Goal: Check status: Check status

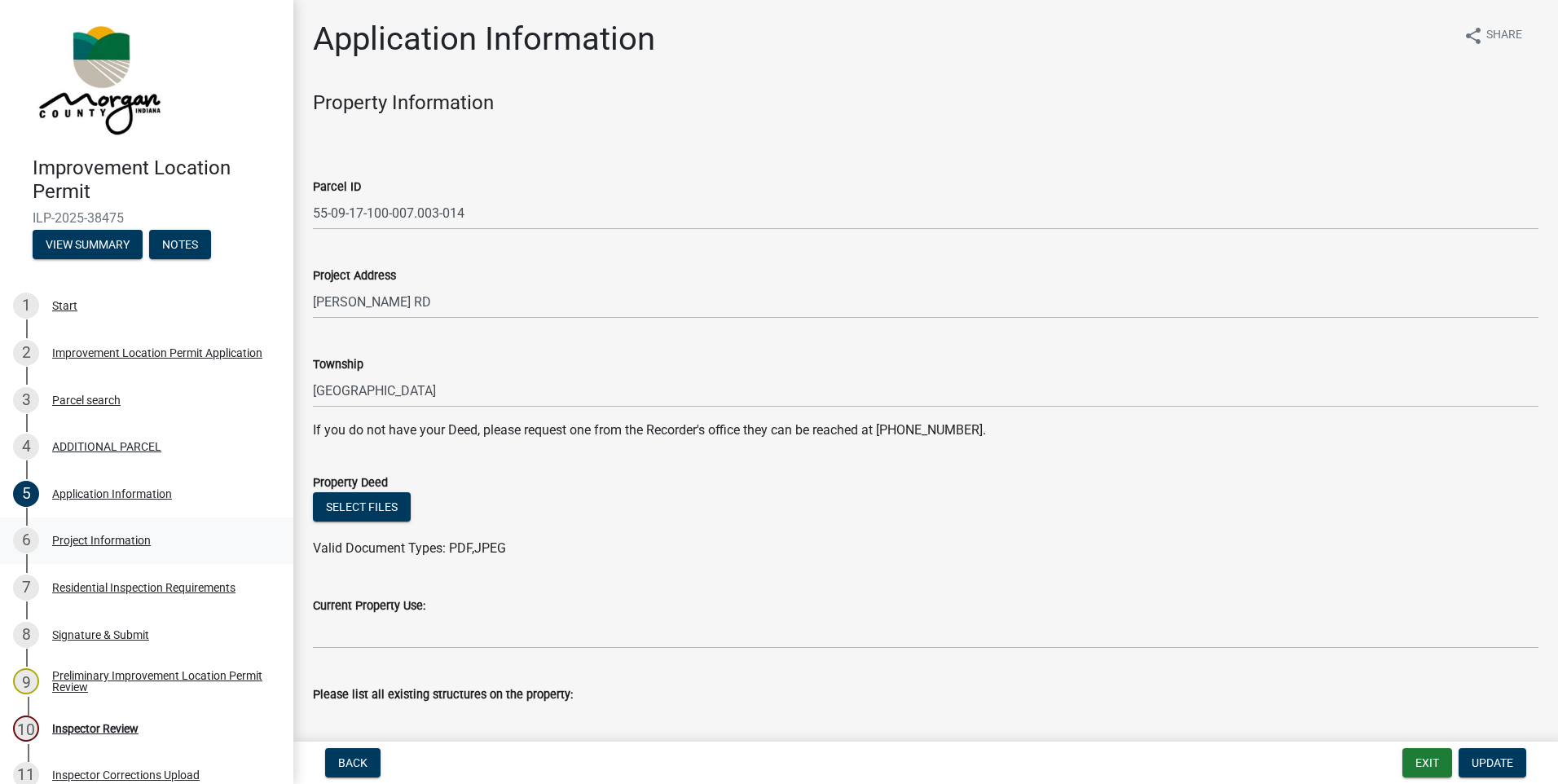
click at [104, 538] on div "Project Information" at bounding box center [101, 540] width 98 height 12
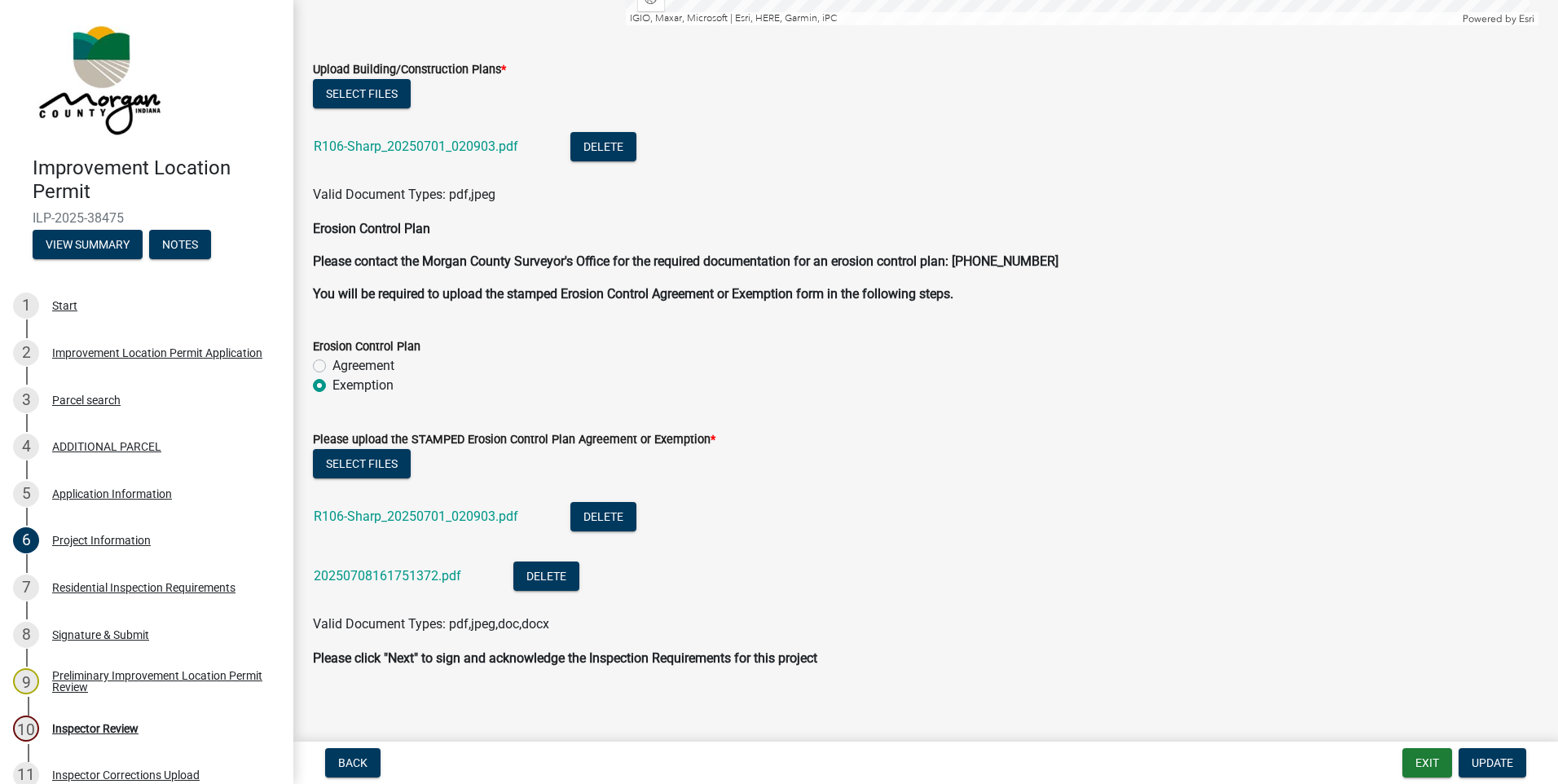
scroll to position [3552, 0]
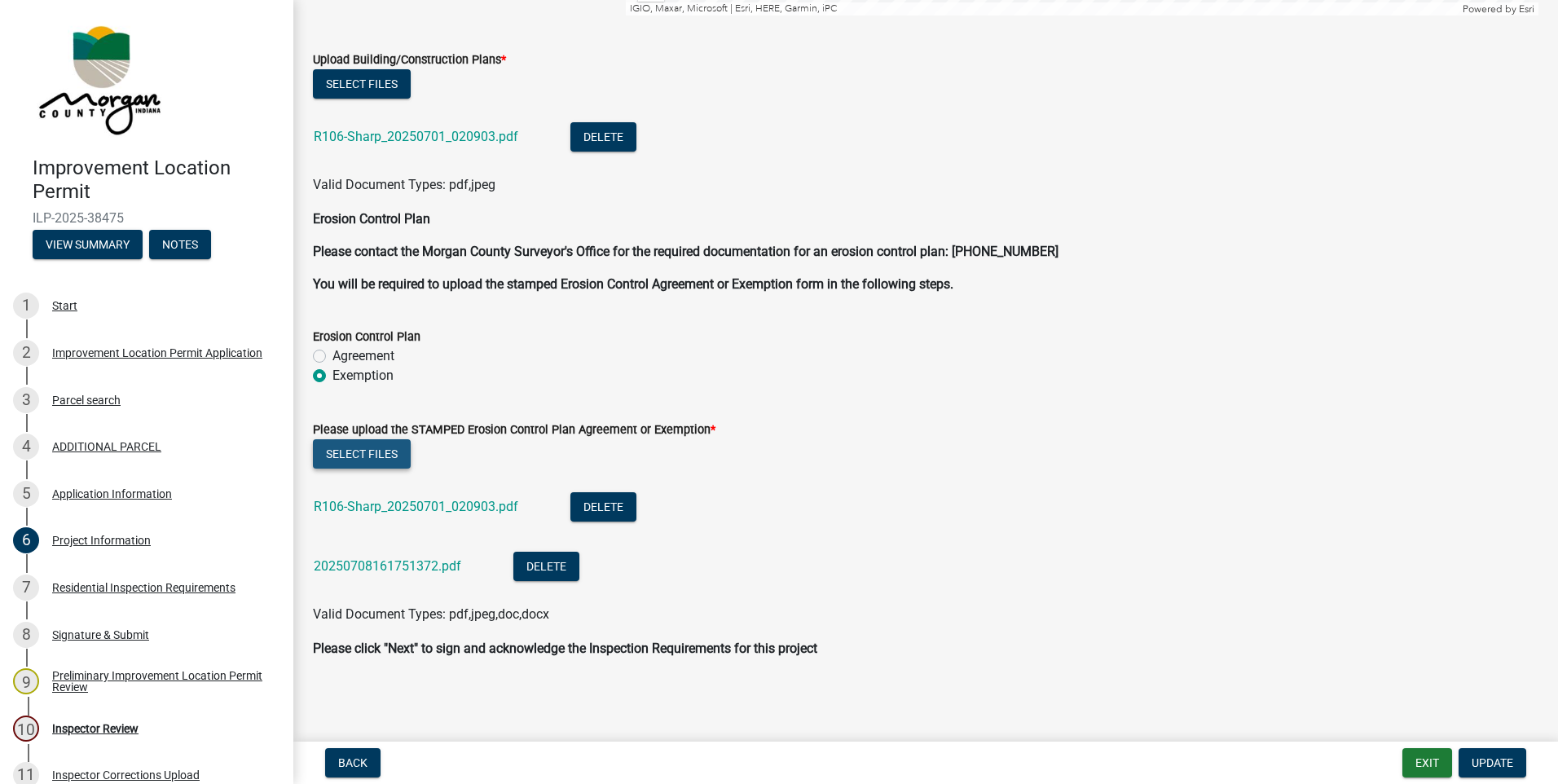
click at [342, 456] on button "Select files" at bounding box center [362, 453] width 98 height 29
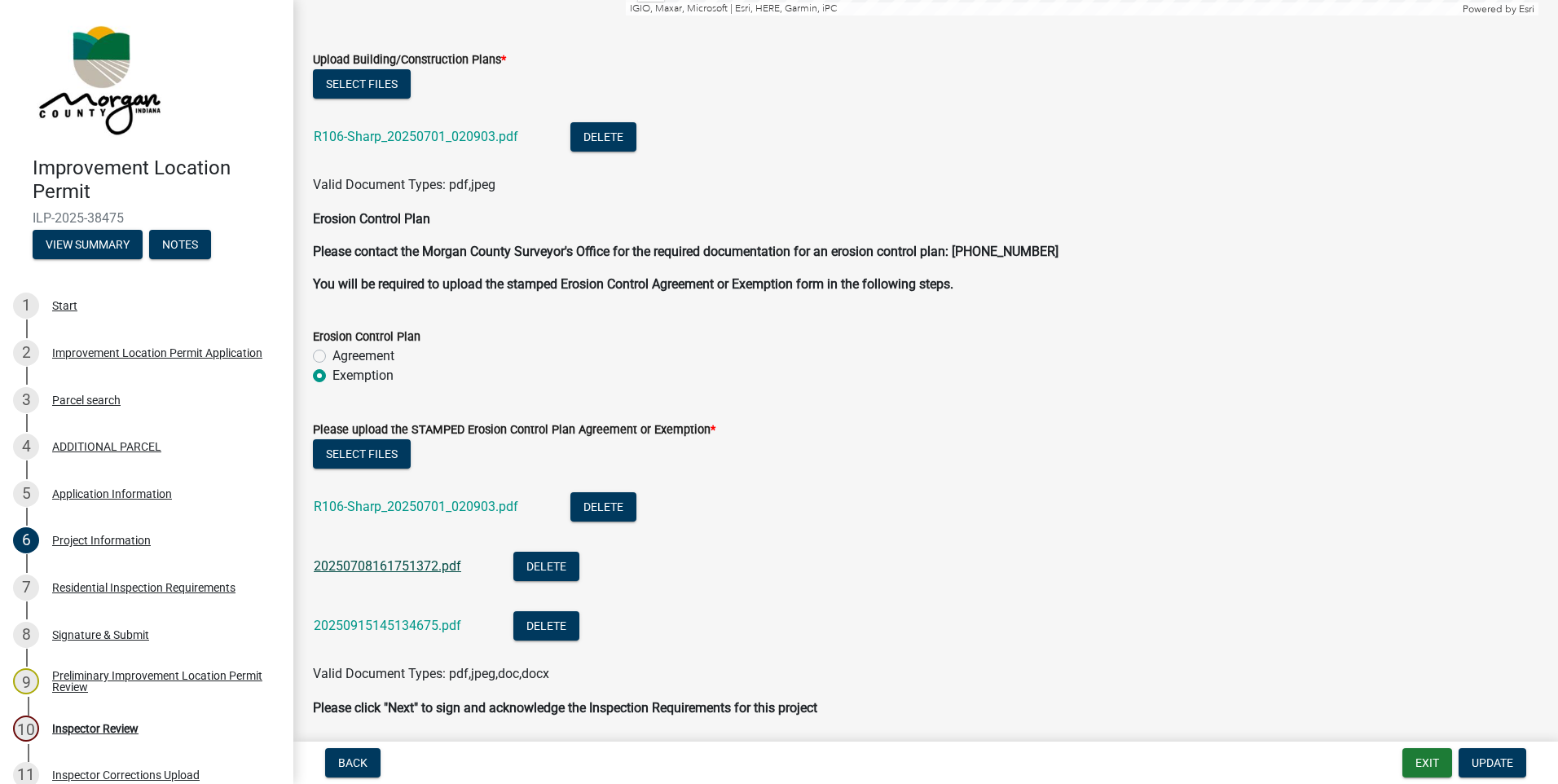
click at [370, 566] on link "20250708161751372.pdf" at bounding box center [387, 565] width 147 height 15
click at [560, 568] on button "Delete" at bounding box center [546, 566] width 66 height 29
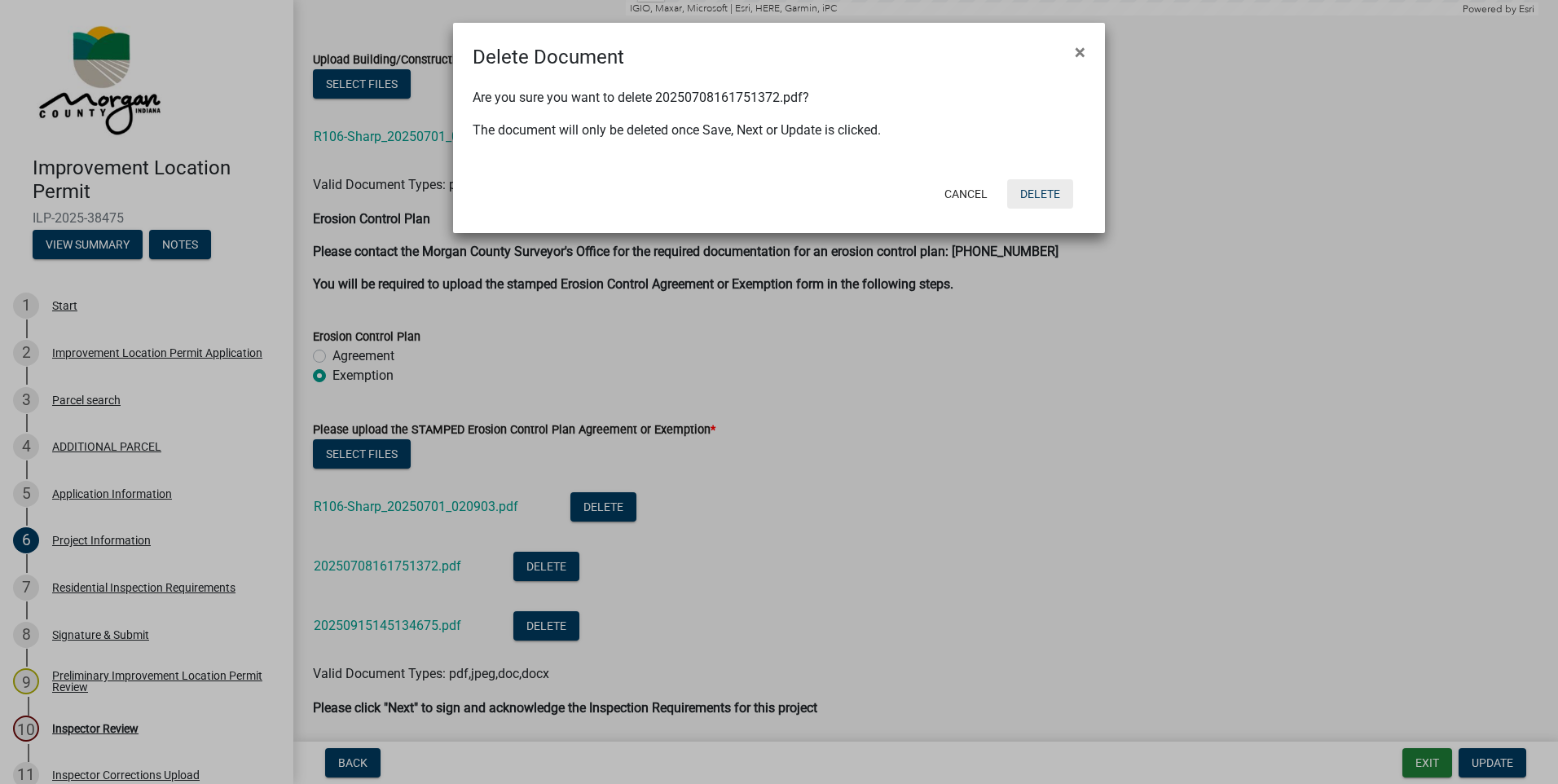
click at [1041, 192] on button "Delete" at bounding box center [1040, 193] width 66 height 29
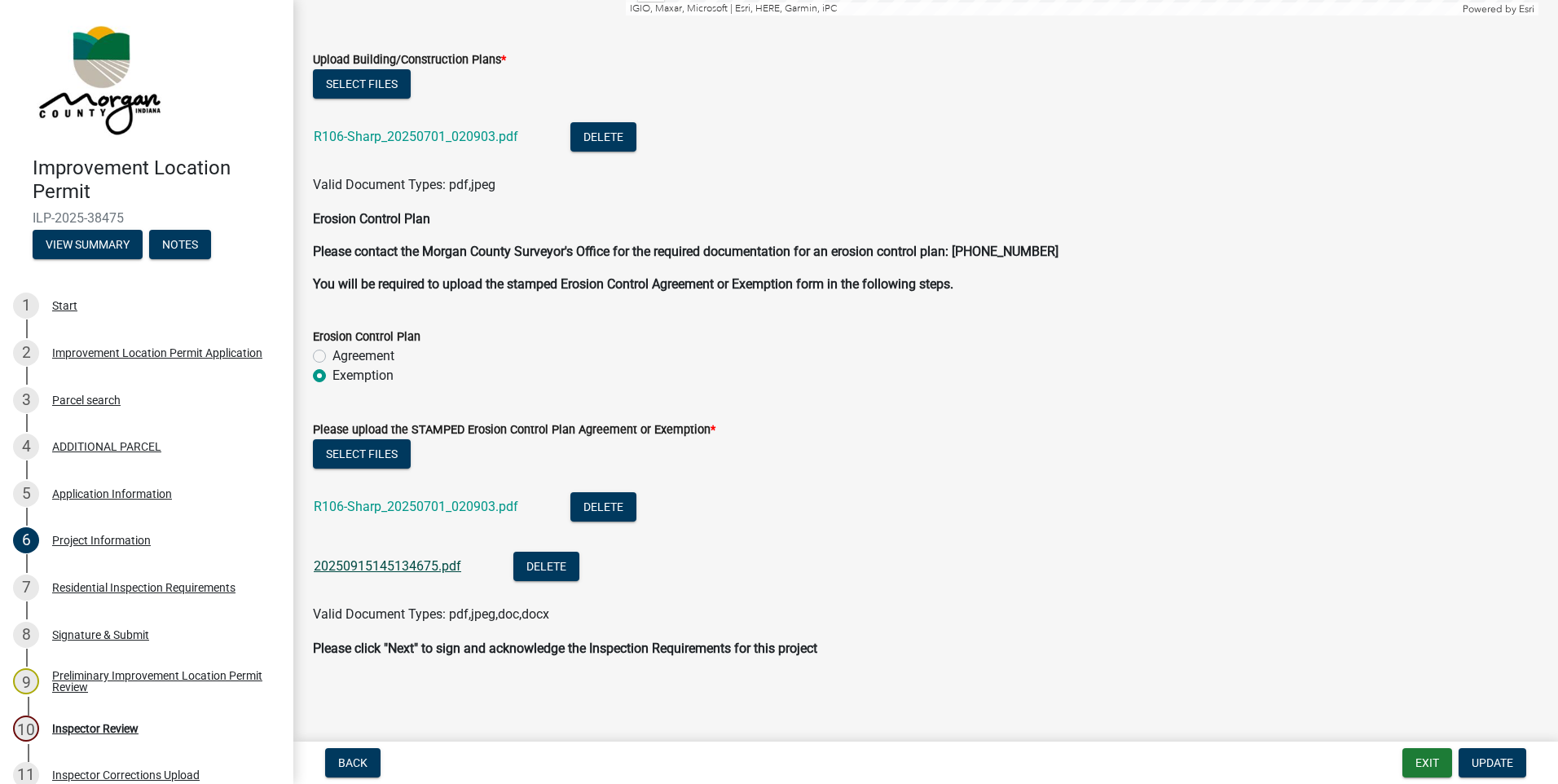
click at [385, 564] on link "20250915145134675.pdf" at bounding box center [387, 565] width 147 height 15
click at [1481, 756] on span "Update" at bounding box center [1492, 762] width 41 height 13
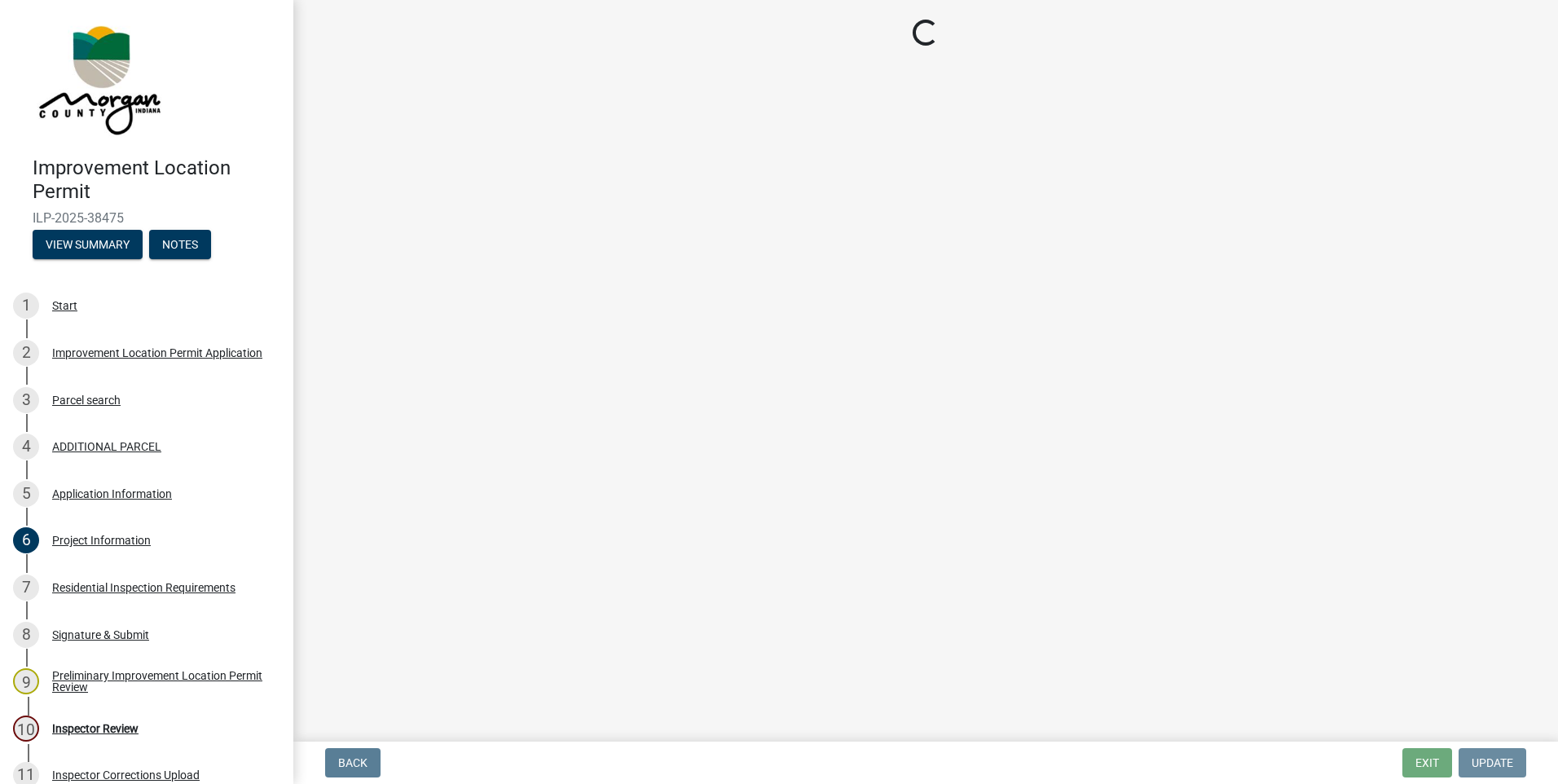
scroll to position [0, 0]
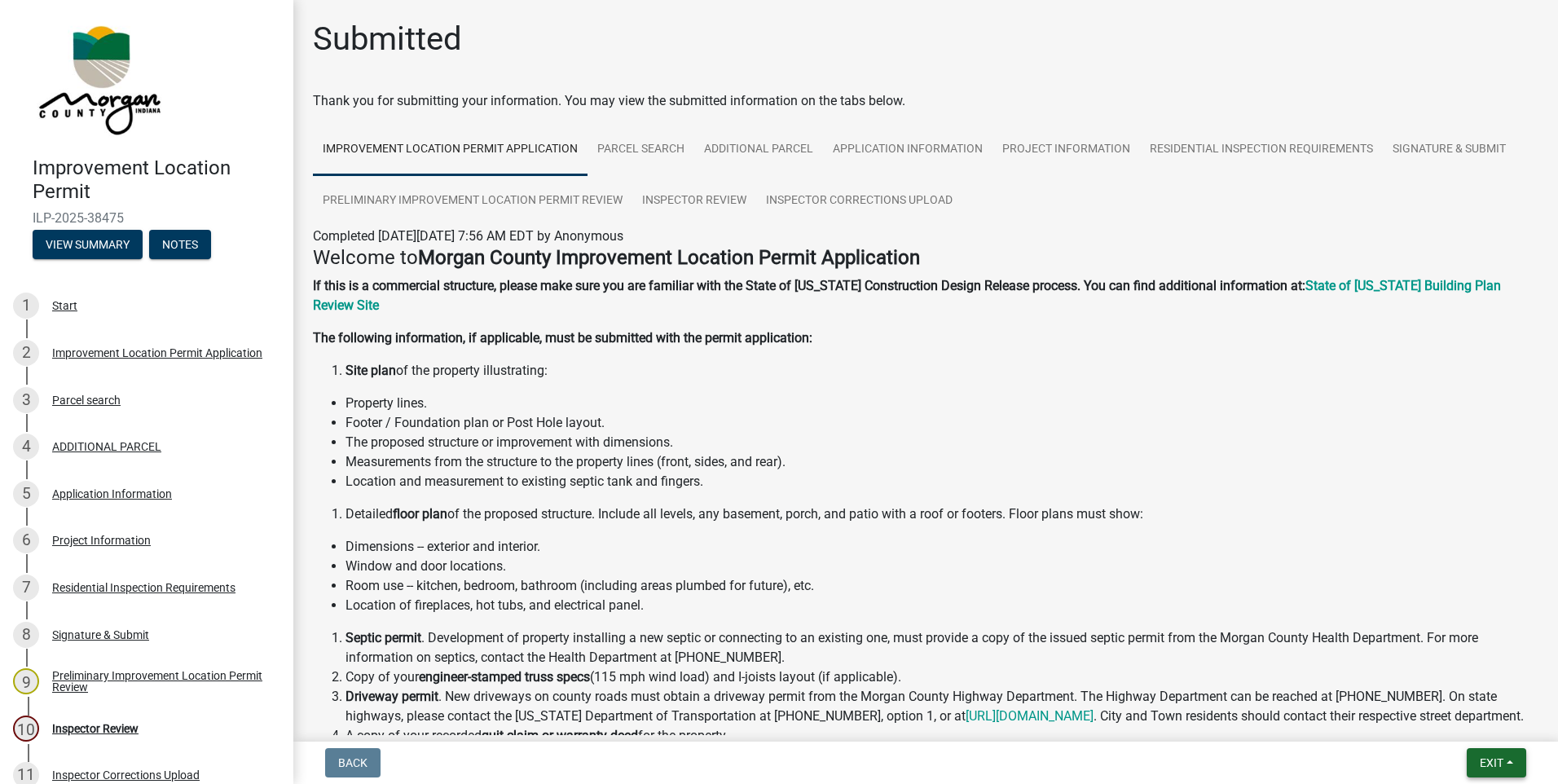
click at [1492, 763] on span "Exit" at bounding box center [1492, 762] width 24 height 13
click at [1448, 723] on button "Save & Exit" at bounding box center [1460, 720] width 130 height 39
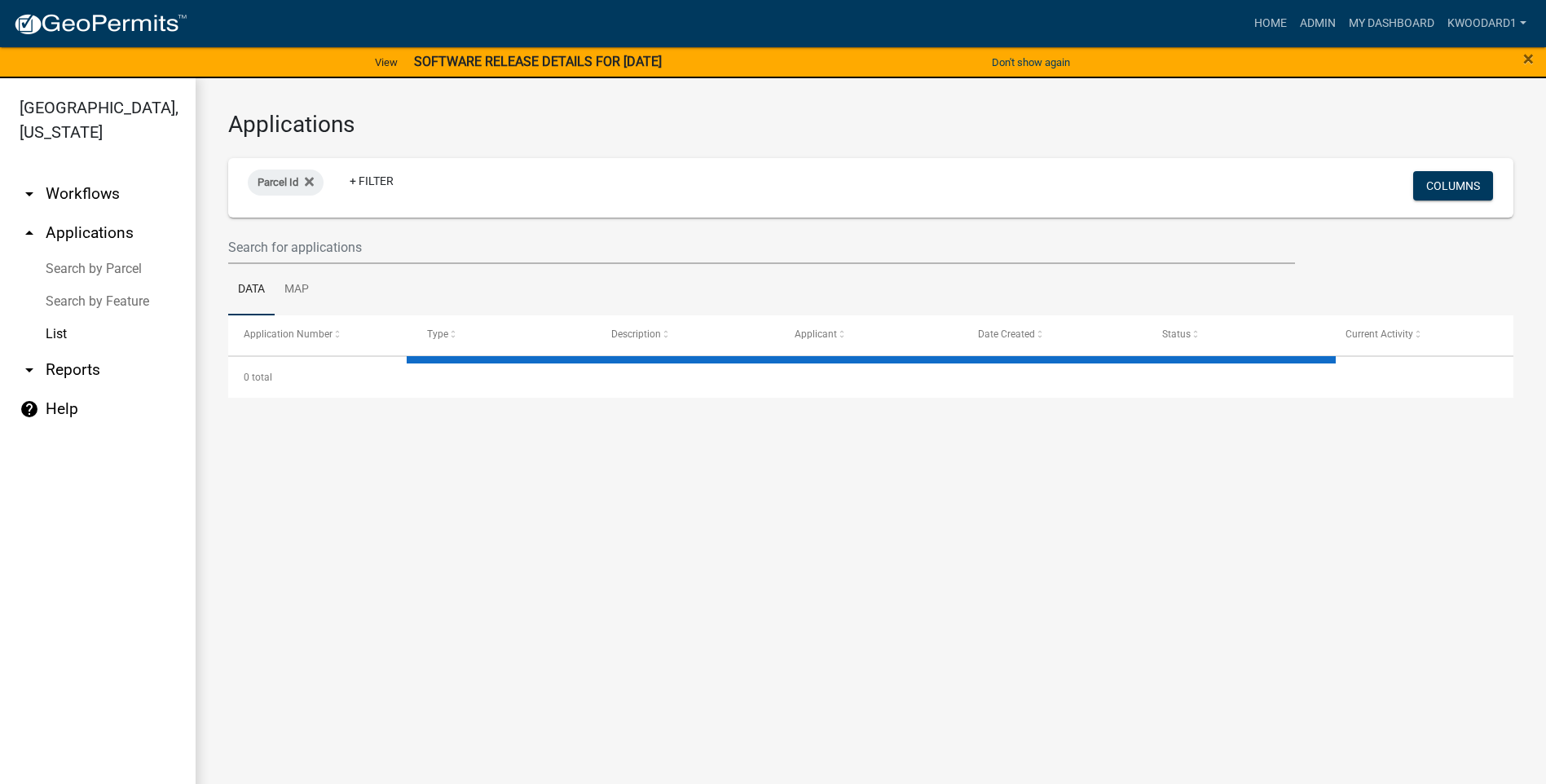
select select "3: 100"
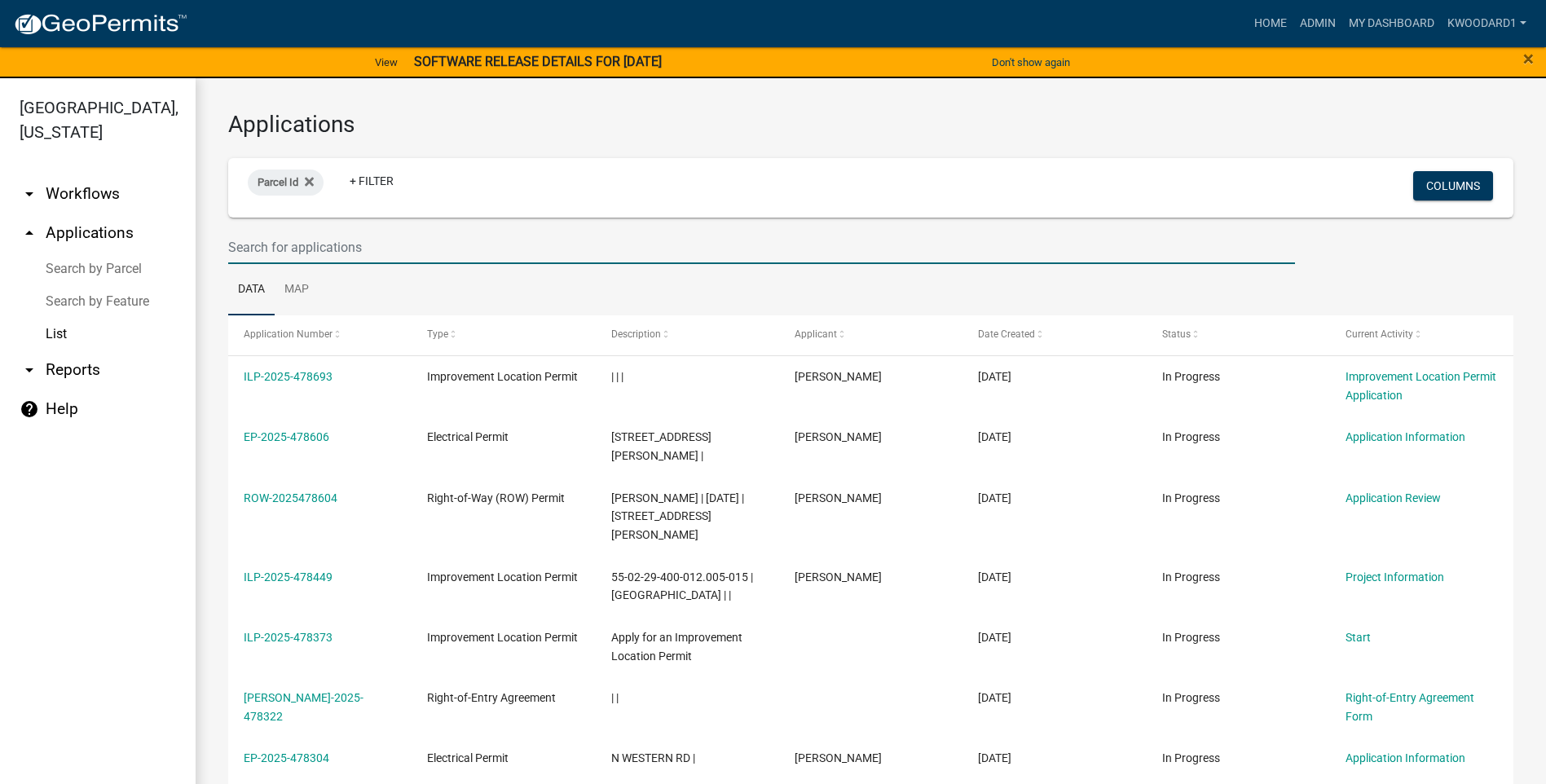
click at [305, 250] on input "text" at bounding box center [762, 247] width 1067 height 34
click at [354, 252] on input "text" at bounding box center [762, 247] width 1067 height 34
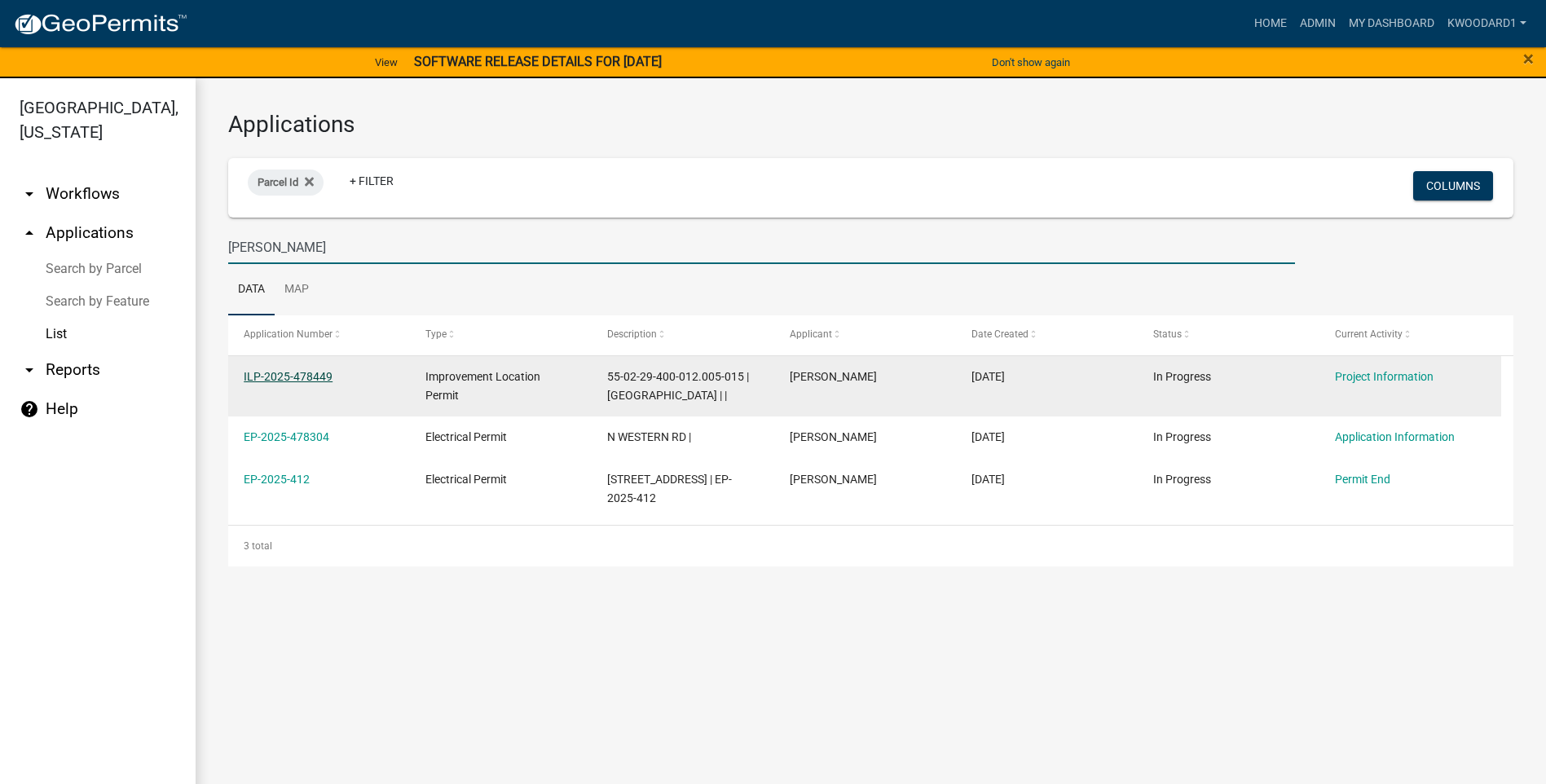
type input "[PERSON_NAME]"
click at [249, 376] on link "ILP-2025-478449" at bounding box center [289, 376] width 89 height 13
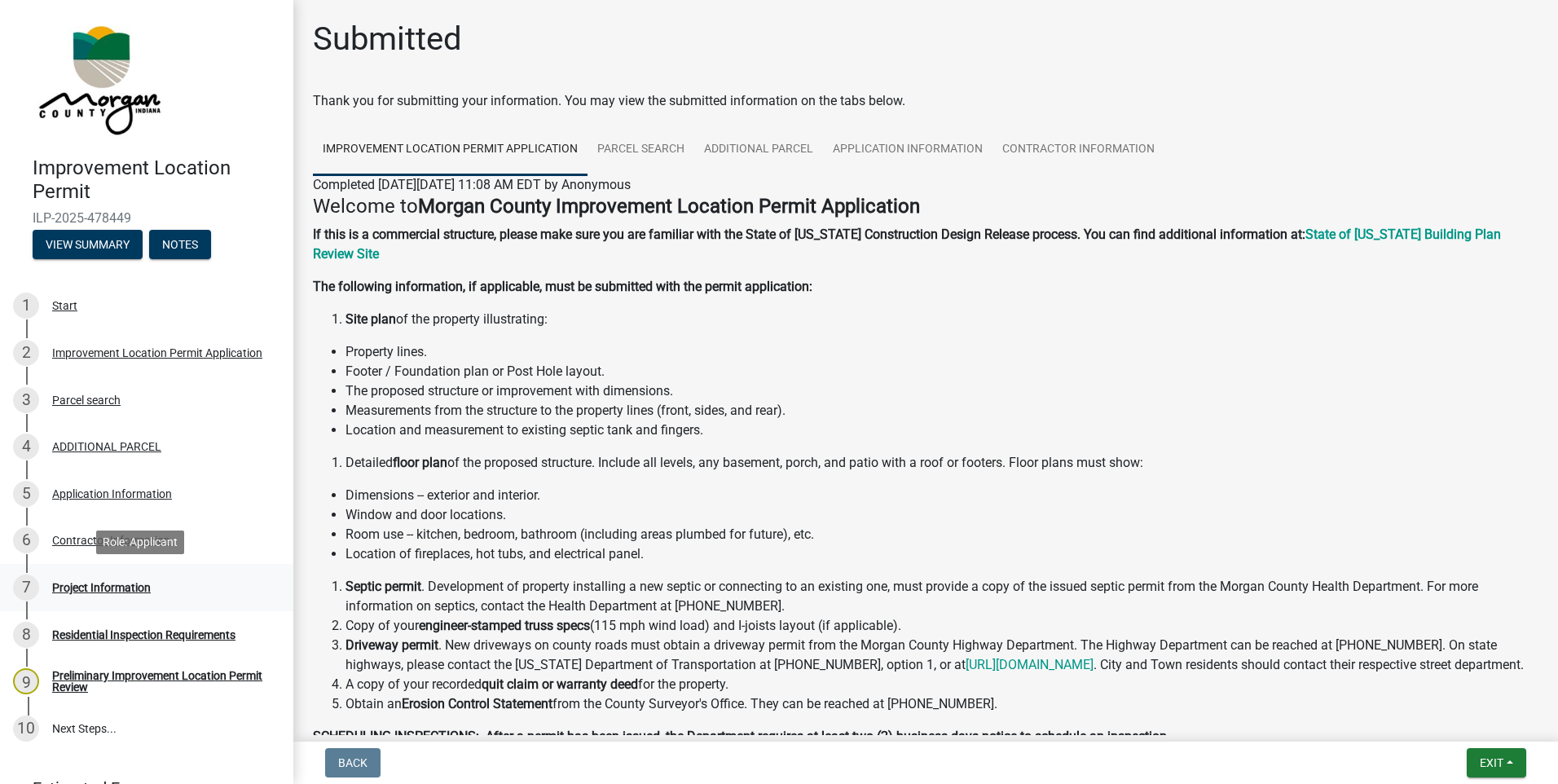
click at [95, 589] on div "Project Information" at bounding box center [101, 588] width 98 height 12
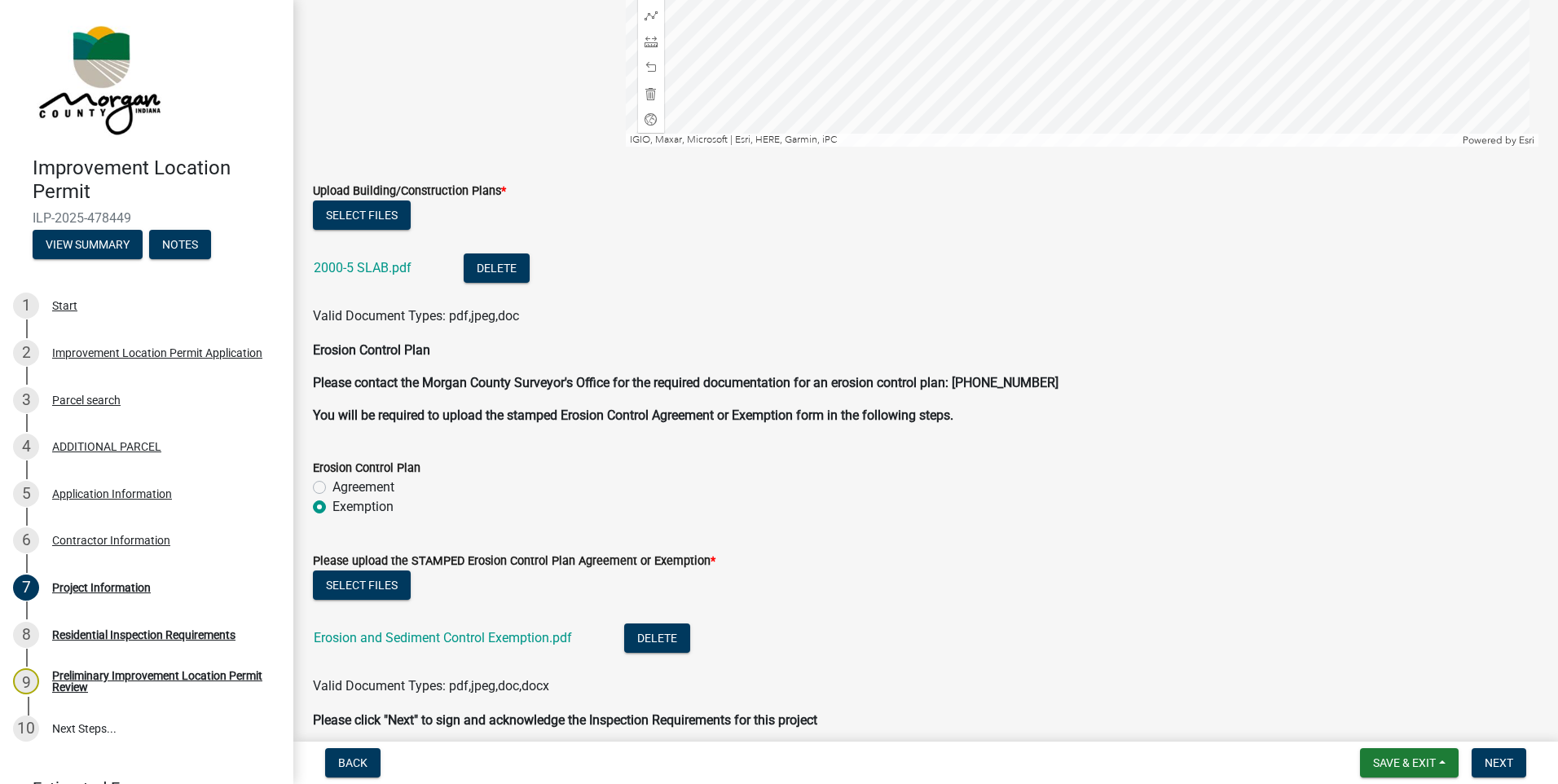
scroll to position [3992, 0]
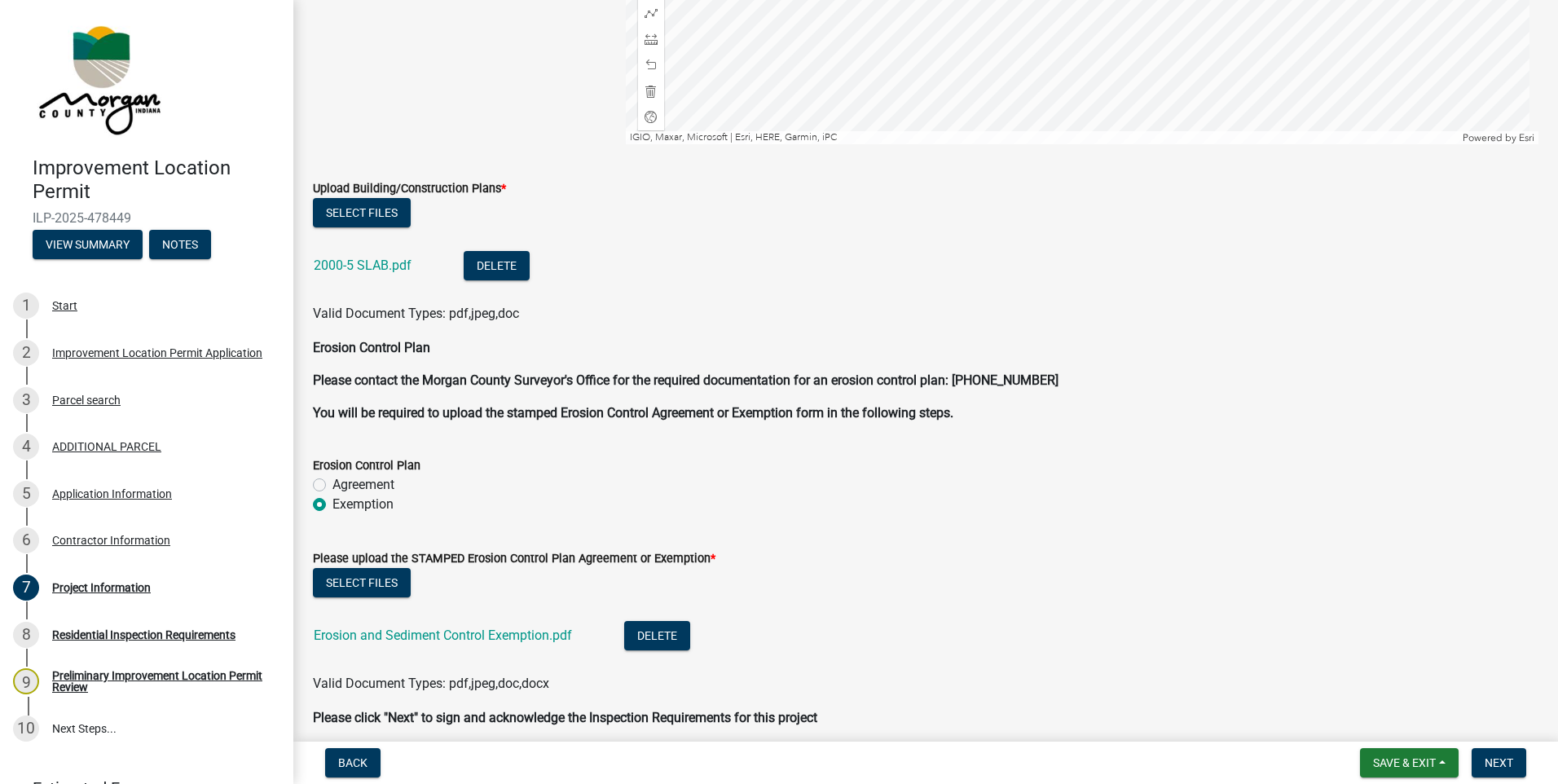
click at [346, 255] on div "2000-5 SLAB.pdf" at bounding box center [375, 268] width 124 height 34
click at [346, 267] on link "2000-5 SLAB.pdf" at bounding box center [363, 265] width 98 height 15
click at [452, 633] on link "Erosion and Sediment Control Exemption.pdf" at bounding box center [442, 635] width 258 height 15
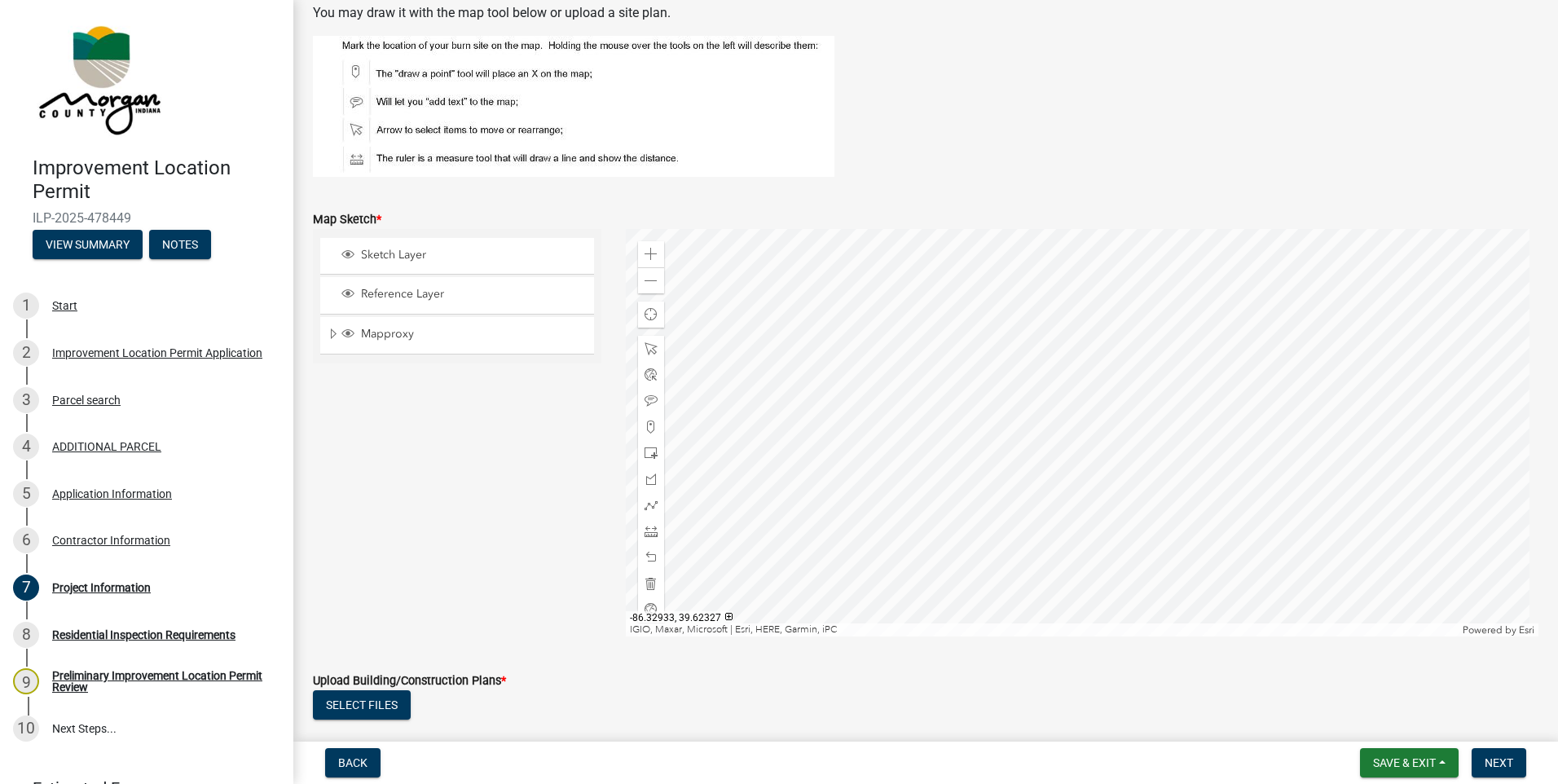
scroll to position [3422, 0]
